Goal: Register for event/course

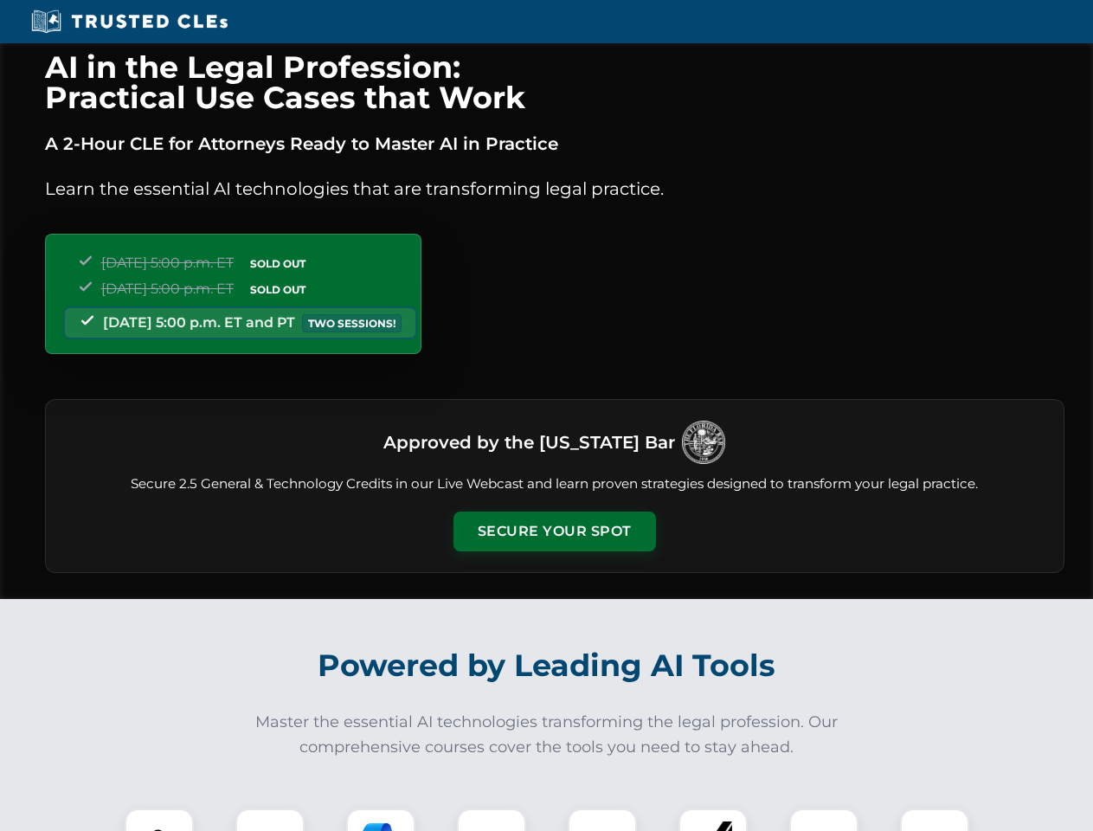
click at [554, 531] on button "Secure Your Spot" at bounding box center [554, 531] width 203 height 40
click at [159, 820] on img at bounding box center [159, 843] width 50 height 50
click at [270, 820] on div at bounding box center [269, 842] width 69 height 69
click at [381, 820] on div at bounding box center [380, 842] width 69 height 69
